Goal: Find specific page/section: Find specific page/section

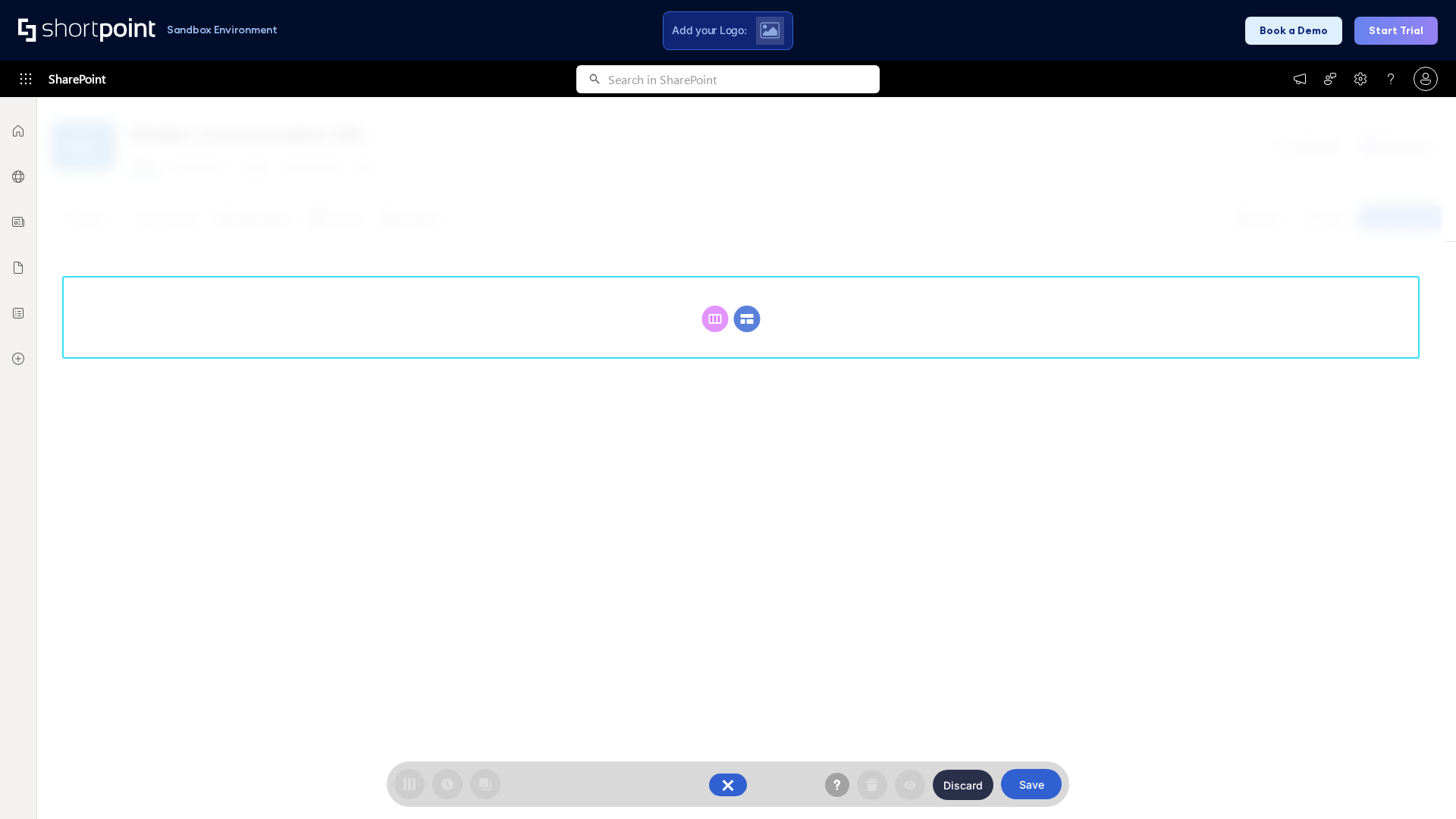
scroll to position [209, 0]
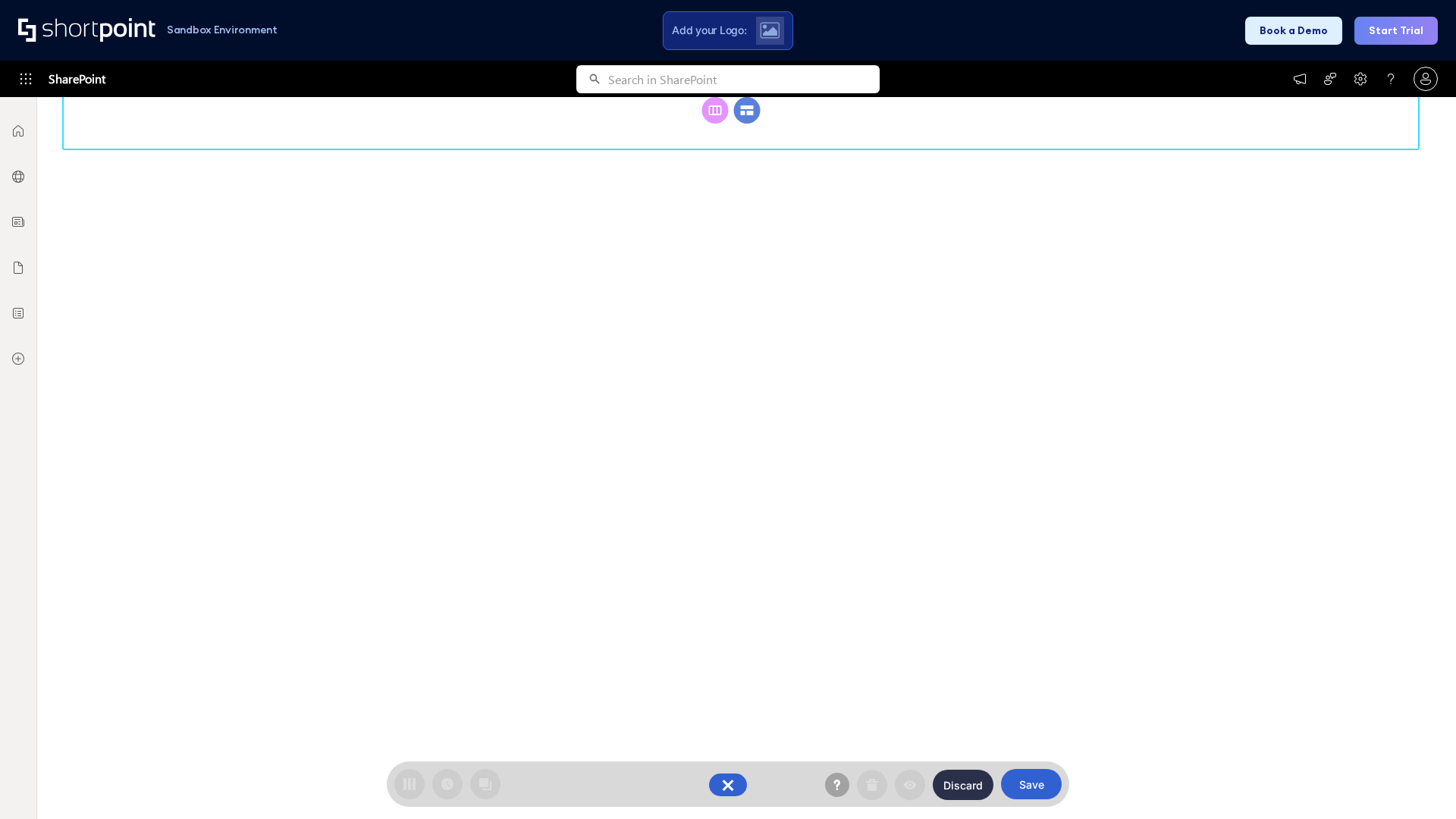
click at [747, 110] on circle at bounding box center [748, 111] width 27 height 27
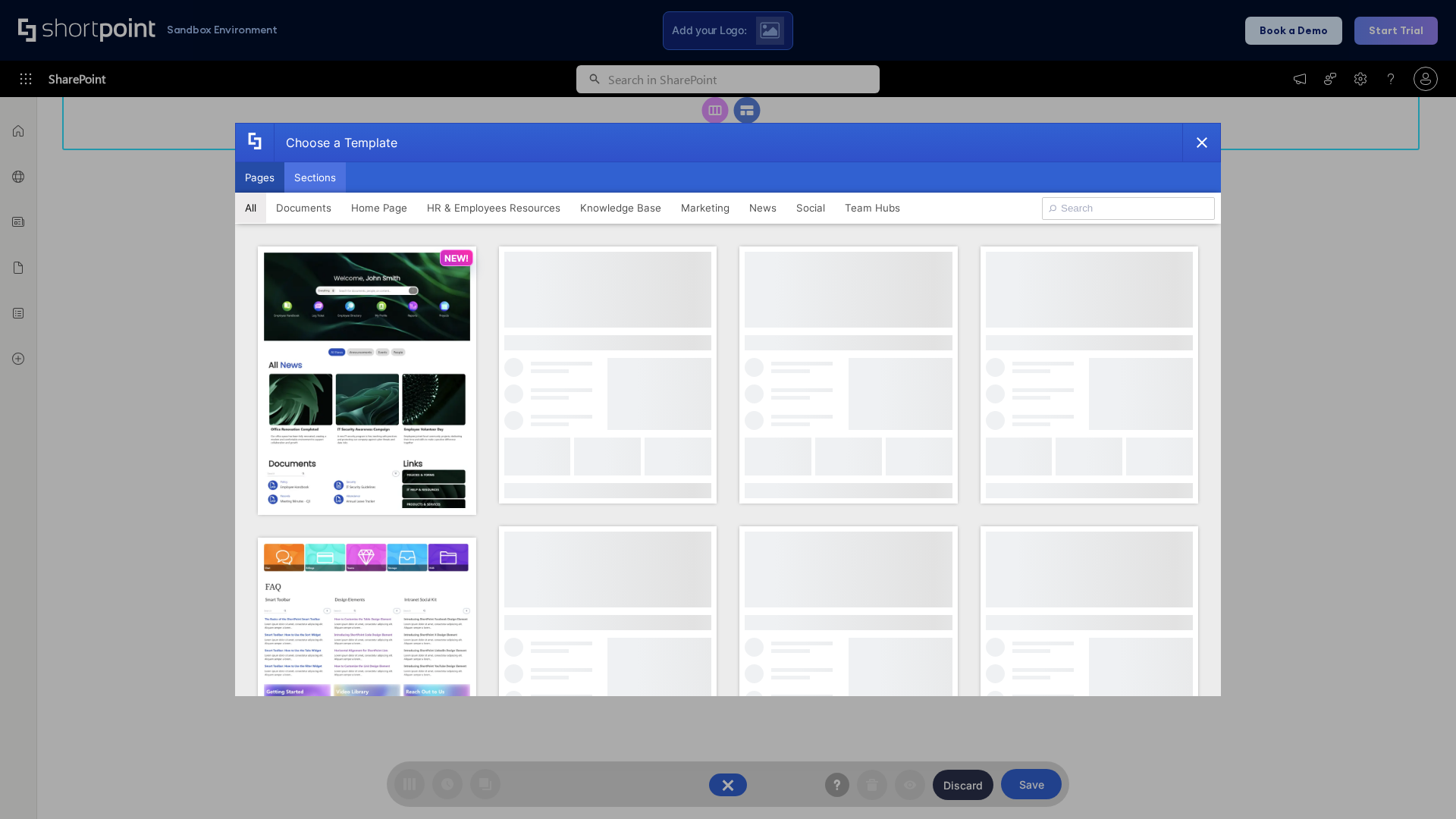
click at [315, 178] on button "Sections" at bounding box center [315, 178] width 62 height 30
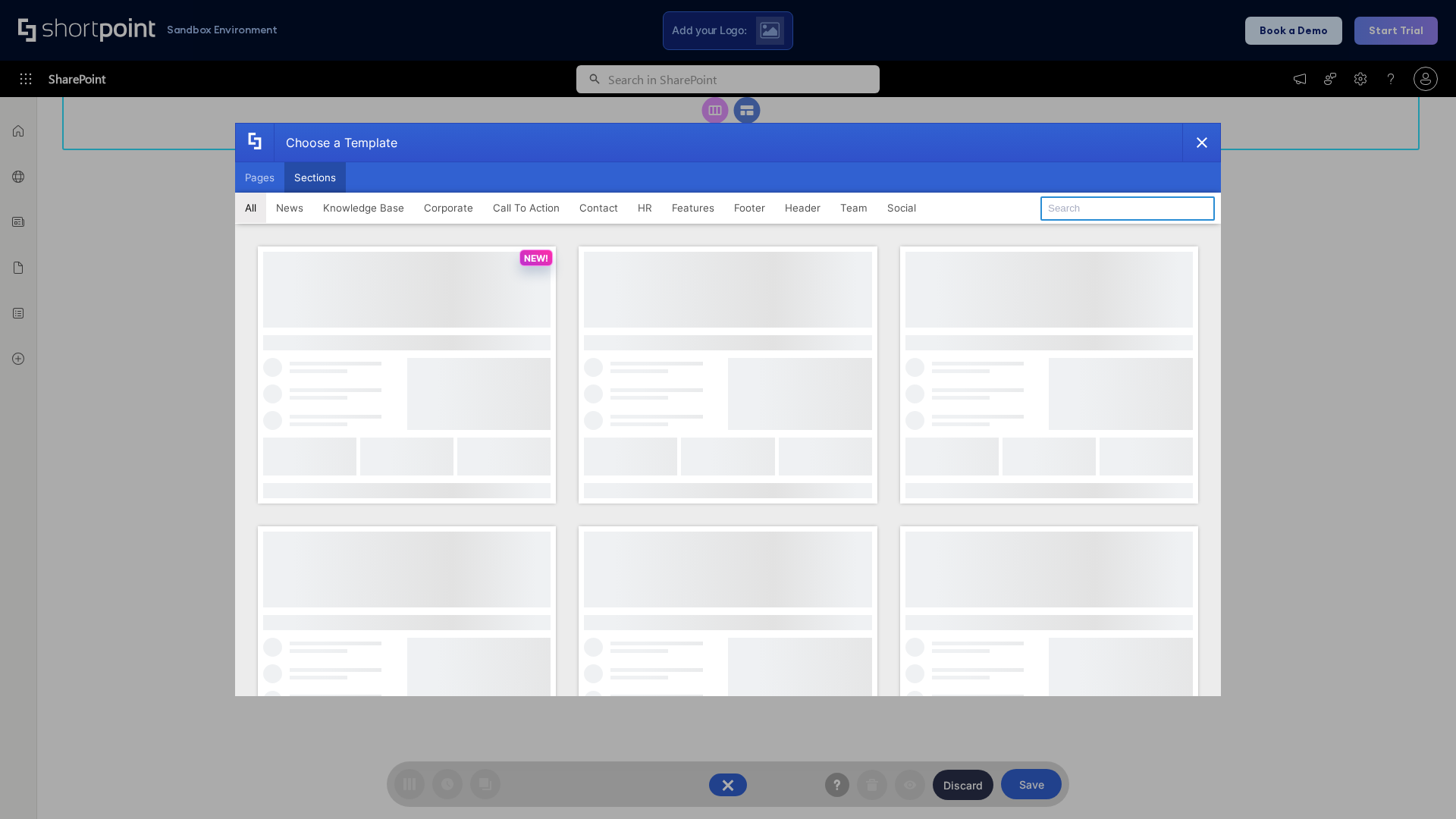
type input "Cards"
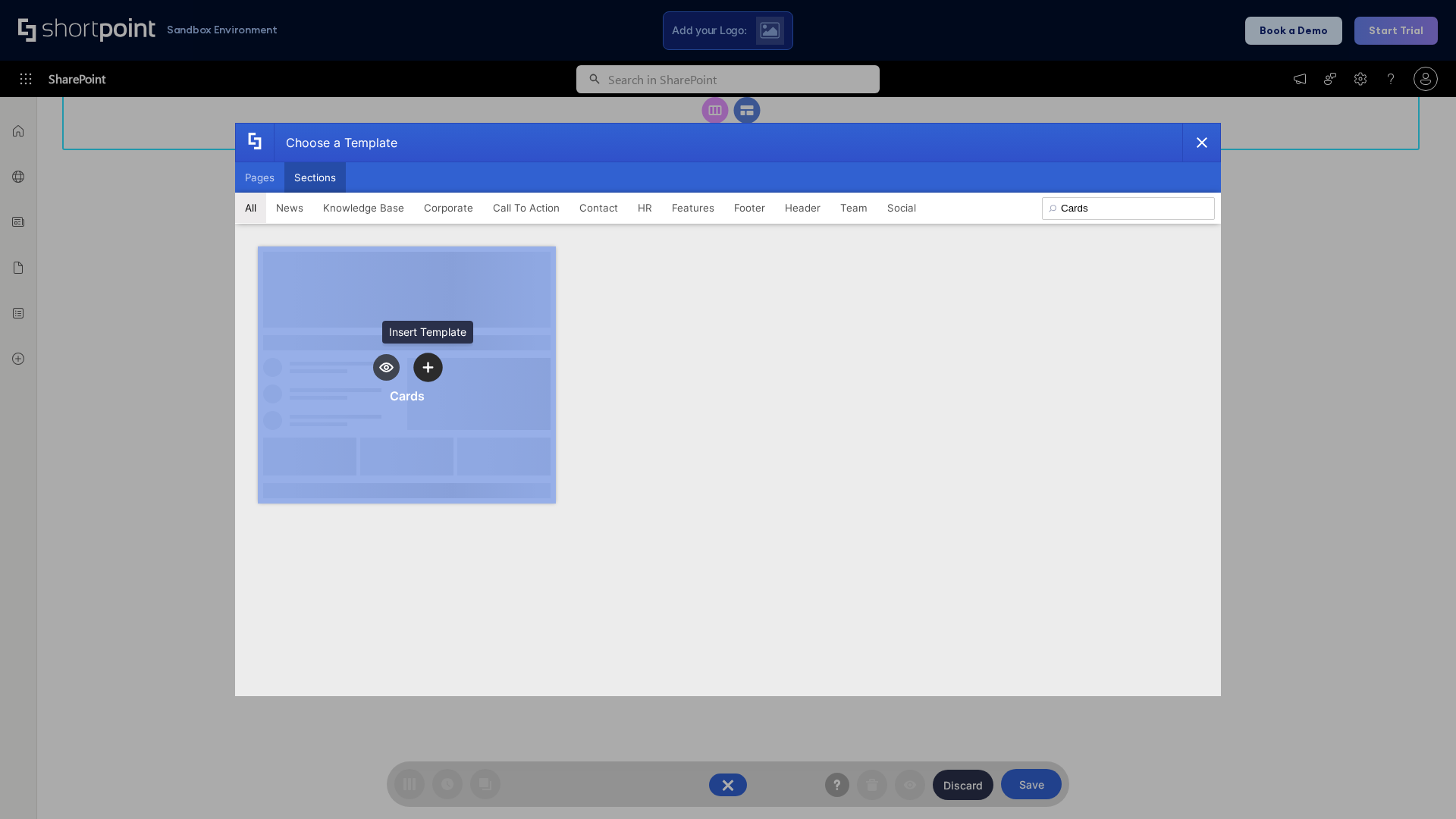
click at [427, 367] on icon "template selector" at bounding box center [428, 367] width 11 height 11
